Goal: Transaction & Acquisition: Book appointment/travel/reservation

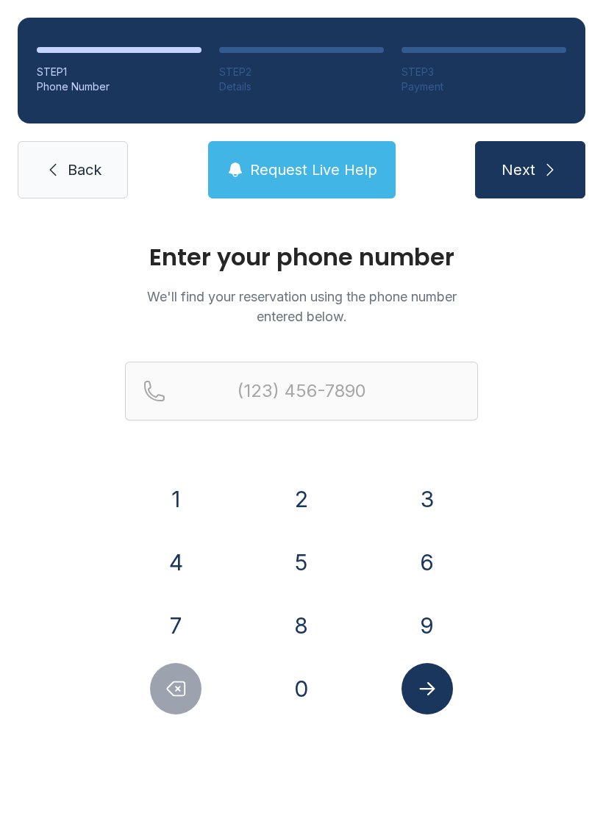
click at [445, 622] on button "9" at bounding box center [426, 625] width 51 height 51
click at [195, 506] on button "1" at bounding box center [175, 498] width 51 height 51
click at [308, 710] on button "0" at bounding box center [301, 688] width 51 height 51
click at [439, 506] on button "3" at bounding box center [426, 498] width 51 height 51
click at [309, 568] on button "5" at bounding box center [301, 562] width 51 height 51
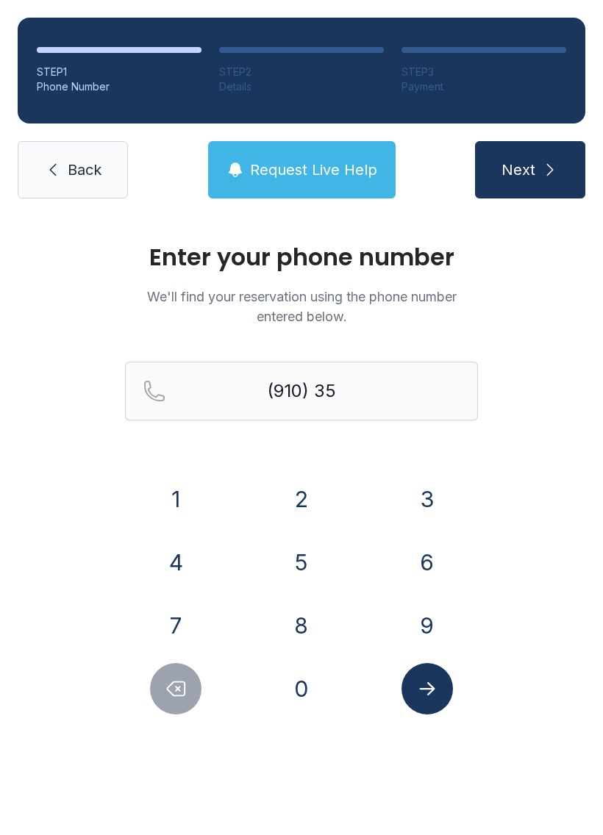
click at [190, 560] on button "4" at bounding box center [175, 562] width 51 height 51
click at [436, 640] on button "9" at bounding box center [426, 625] width 51 height 51
click at [173, 637] on button "7" at bounding box center [175, 625] width 51 height 51
click at [417, 624] on button "9" at bounding box center [426, 625] width 51 height 51
click at [307, 704] on button "0" at bounding box center [301, 688] width 51 height 51
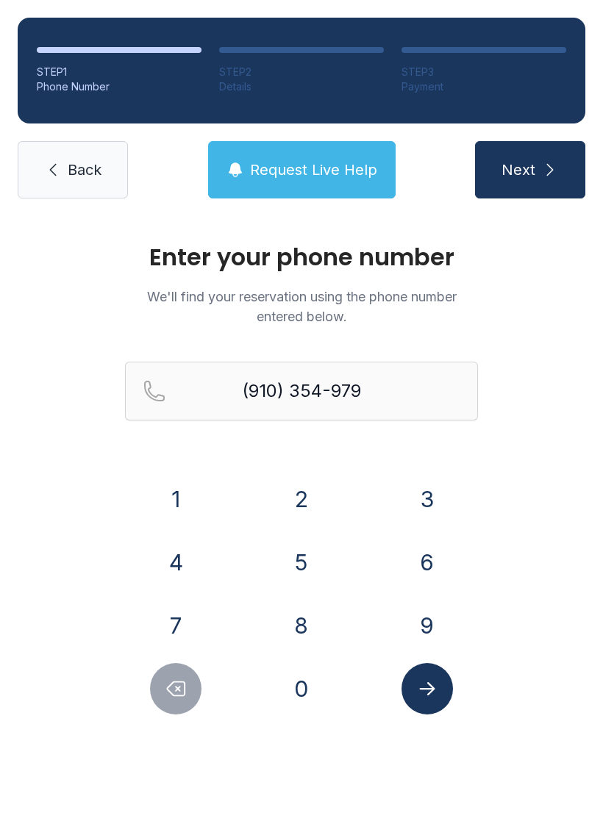
type input "[PHONE_NUMBER]"
click at [443, 689] on button "Submit lookup form" at bounding box center [426, 688] width 51 height 51
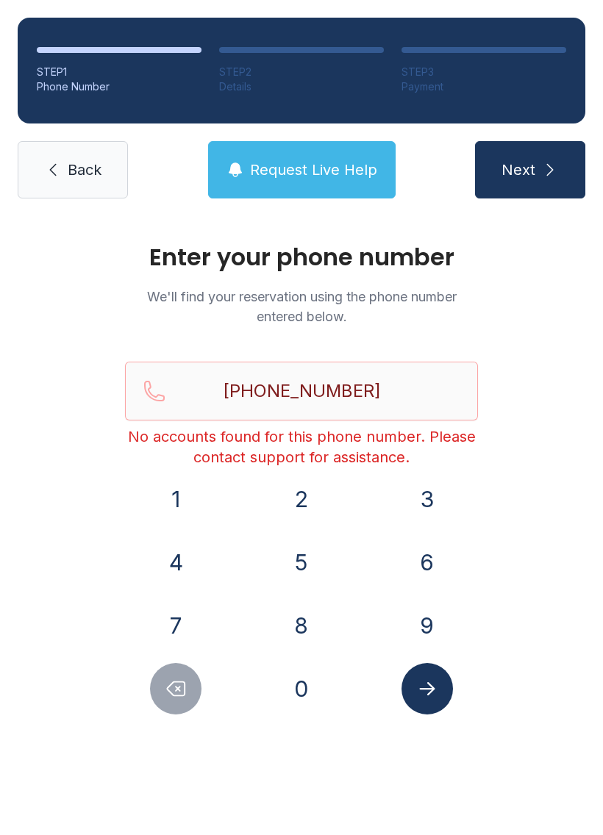
click at [544, 179] on button "Next" at bounding box center [530, 169] width 110 height 57
click at [68, 187] on link "Back" at bounding box center [73, 169] width 110 height 57
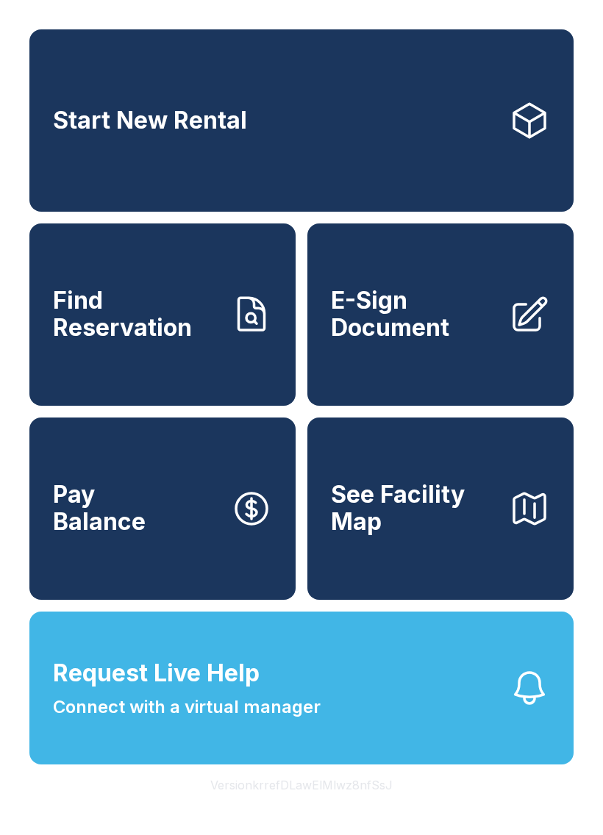
click at [444, 77] on link "Start New Rental" at bounding box center [301, 120] width 544 height 182
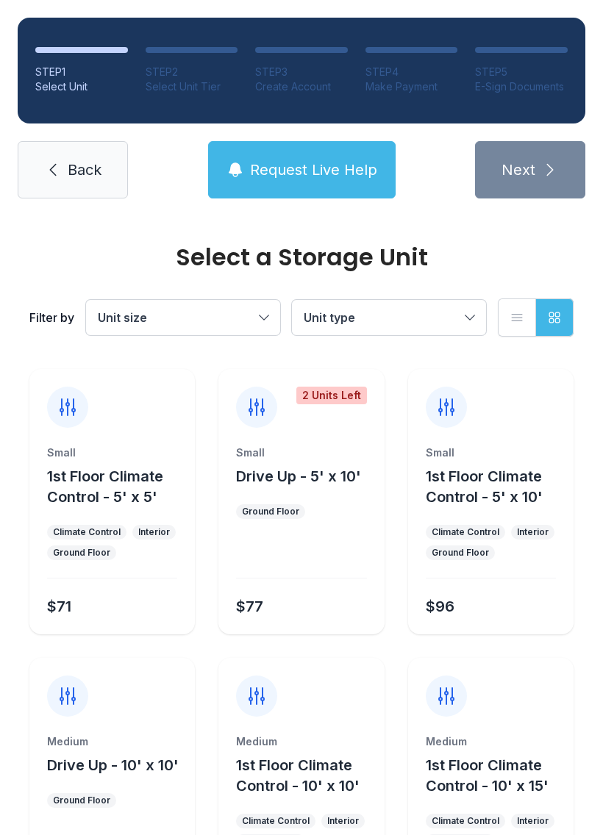
click at [66, 162] on link "Back" at bounding box center [73, 169] width 110 height 57
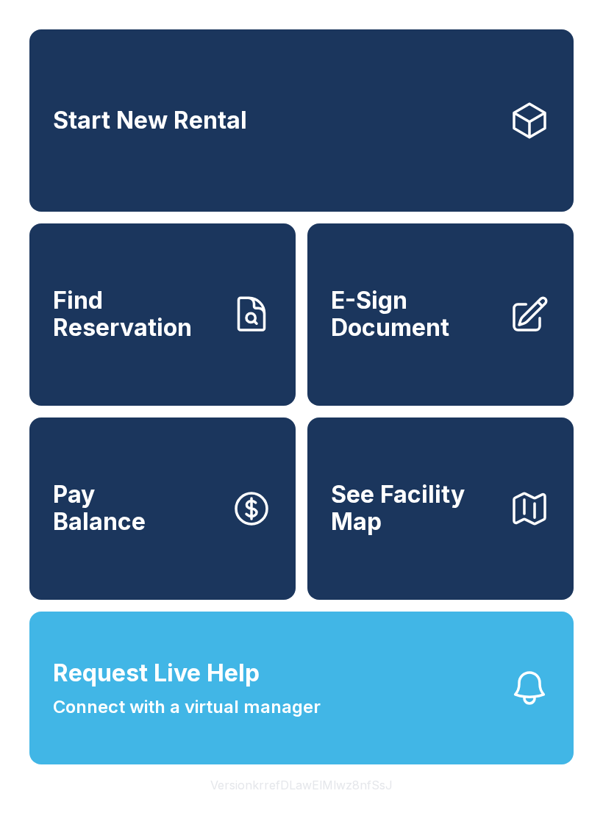
click at [459, 732] on button "Request Live Help Connect with a virtual manager" at bounding box center [301, 688] width 544 height 153
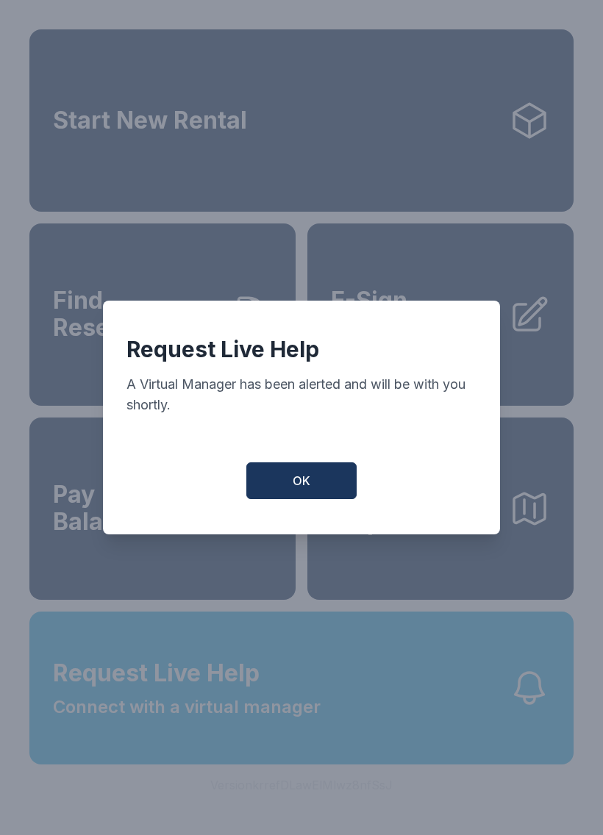
click at [298, 499] on button "OK" at bounding box center [301, 480] width 110 height 37
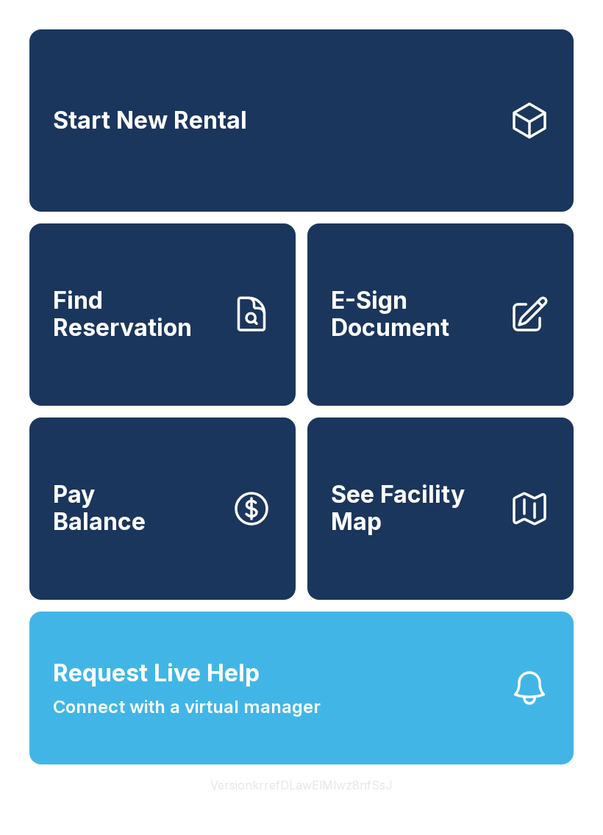
click at [205, 691] on span "Request Live Help" at bounding box center [156, 673] width 207 height 35
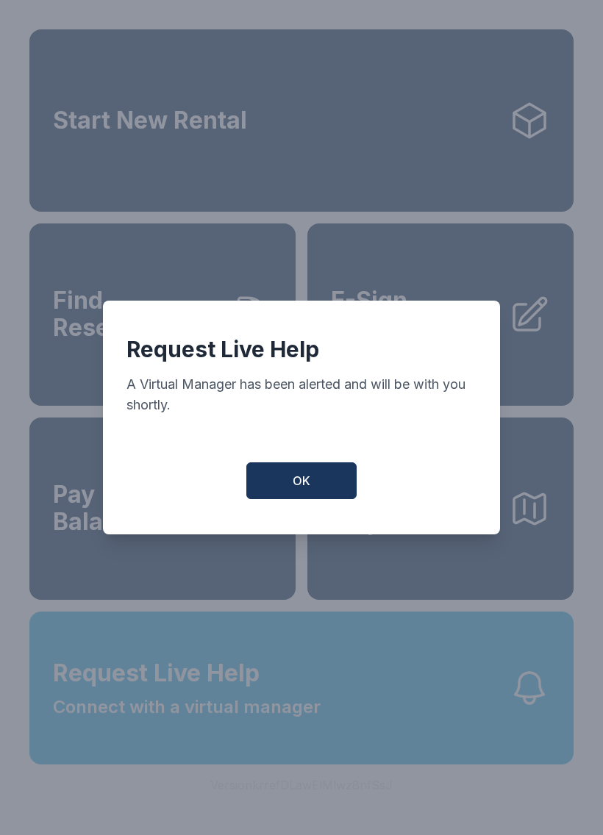
click at [302, 488] on span "OK" at bounding box center [302, 481] width 18 height 18
